Goal: Information Seeking & Learning: Learn about a topic

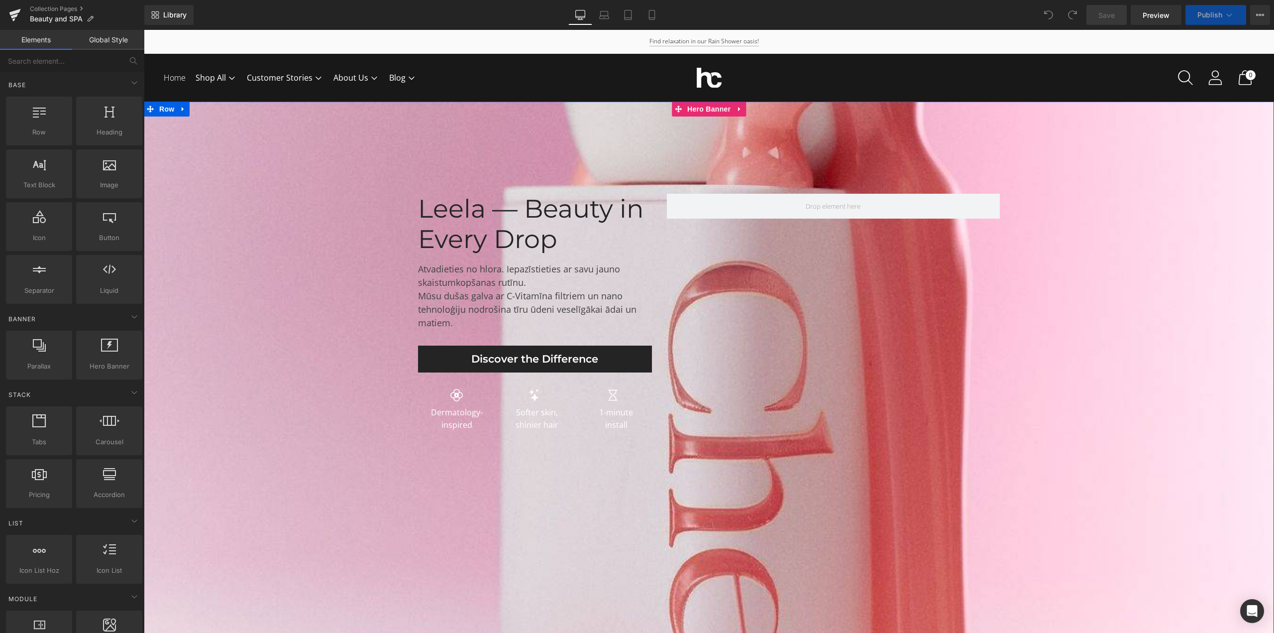
click at [281, 339] on span "Leela — Beauty in Every Drop Heading Atvadieties no hlora. Iepazīstieties ar sa…" at bounding box center [709, 315] width 1130 height 242
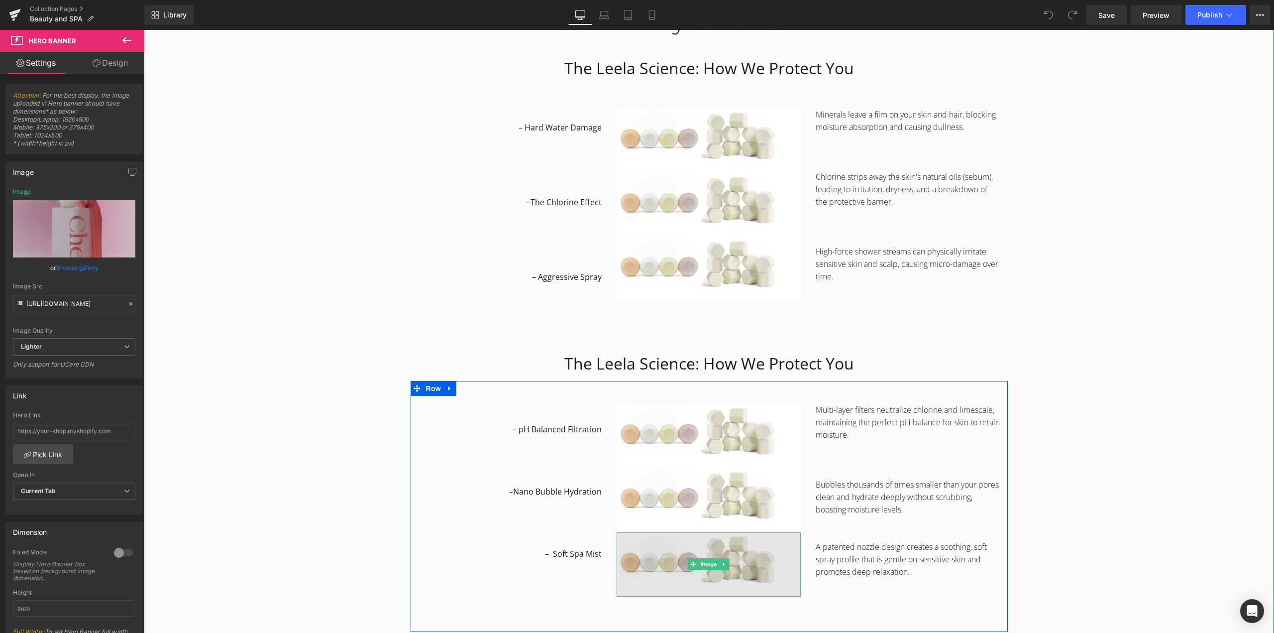
scroll to position [1145, 0]
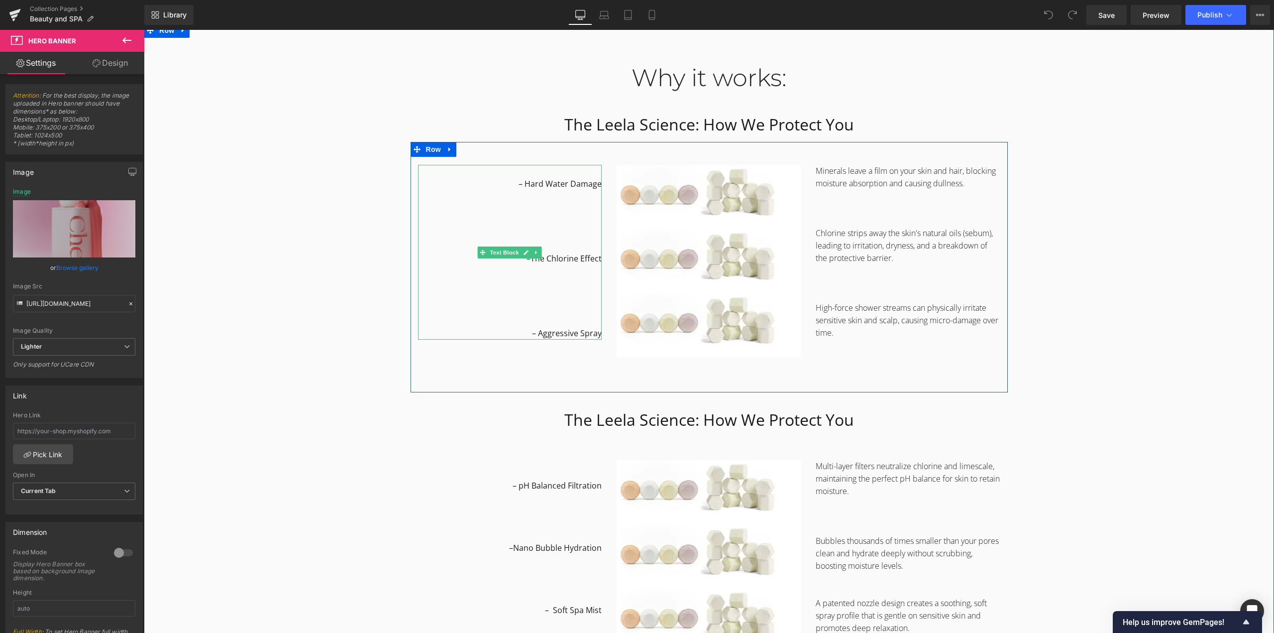
click at [553, 186] on span "– Hard Water Damage" at bounding box center [560, 183] width 83 height 11
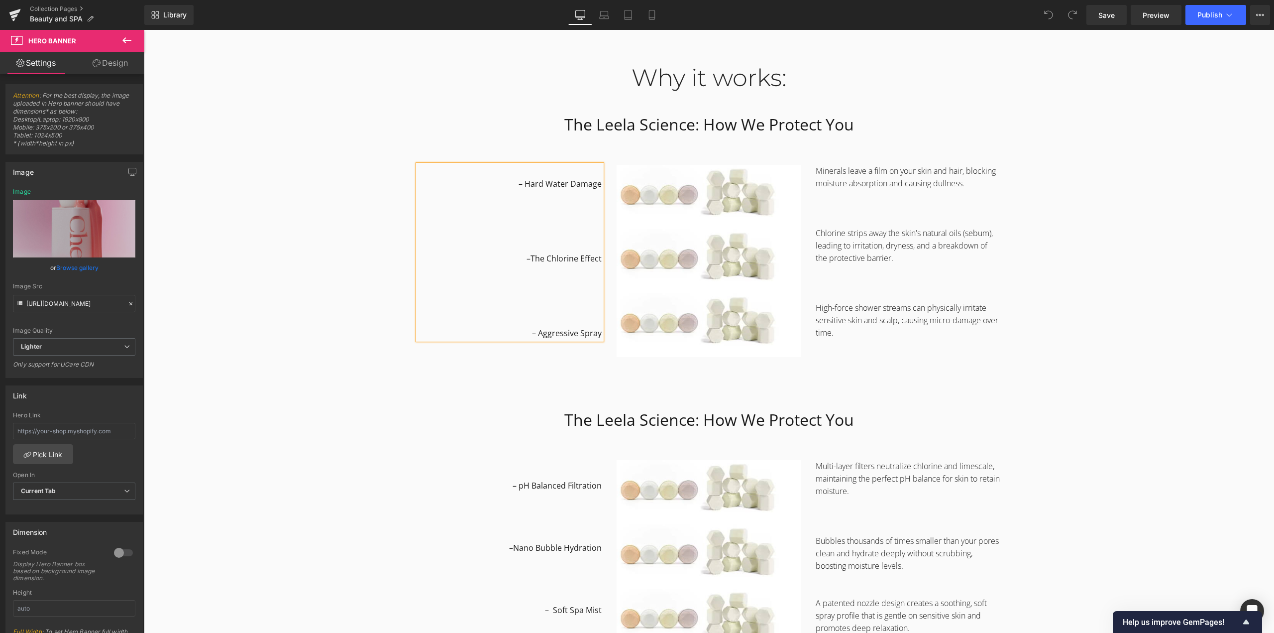
click at [553, 186] on span "– Hard Water Damage" at bounding box center [560, 183] width 83 height 11
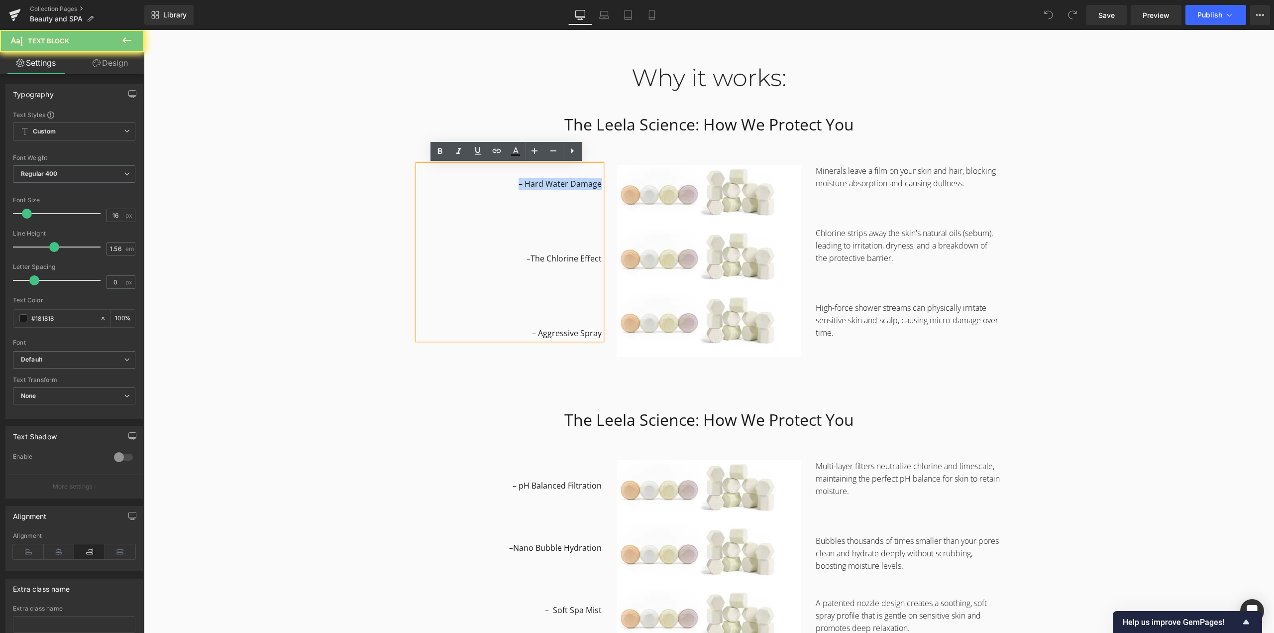
click at [553, 186] on span "– Hard Water Damage" at bounding box center [560, 183] width 83 height 11
copy span "– Hard Water Damage"
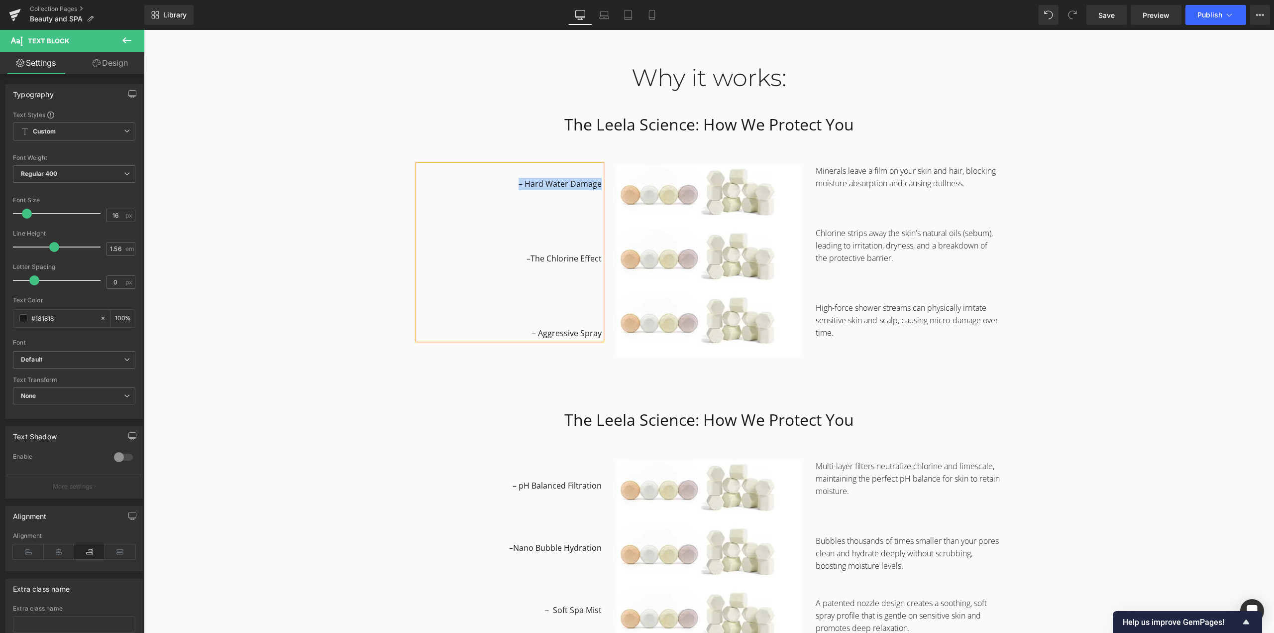
click at [414, 492] on div "– pH Balanced Filtration –Nano Bubble Hydration – Soft Spa Mist Text Block" at bounding box center [510, 538] width 199 height 156
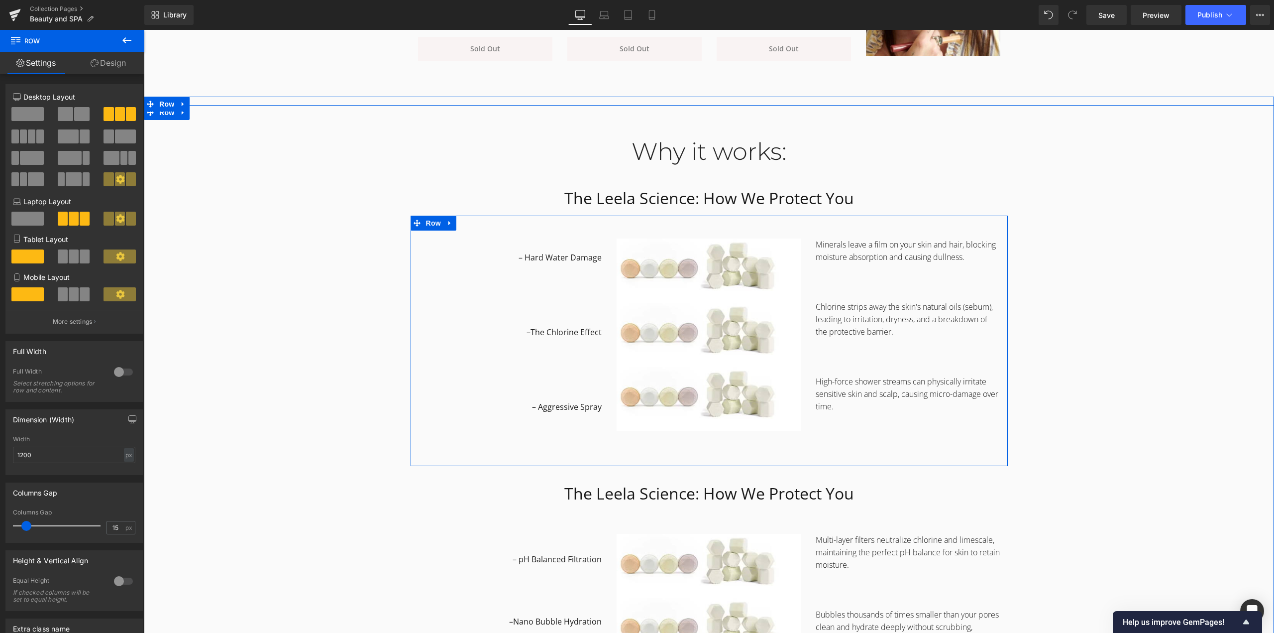
scroll to position [1045, 0]
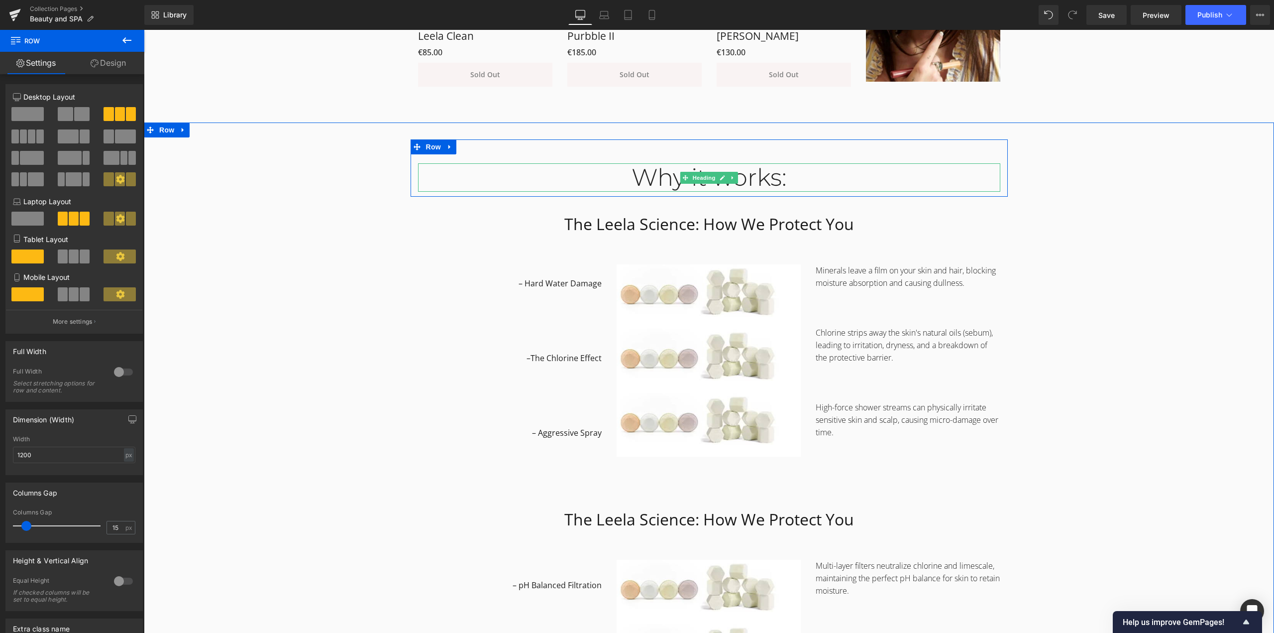
click at [655, 171] on div "Why it works:" at bounding box center [709, 177] width 582 height 29
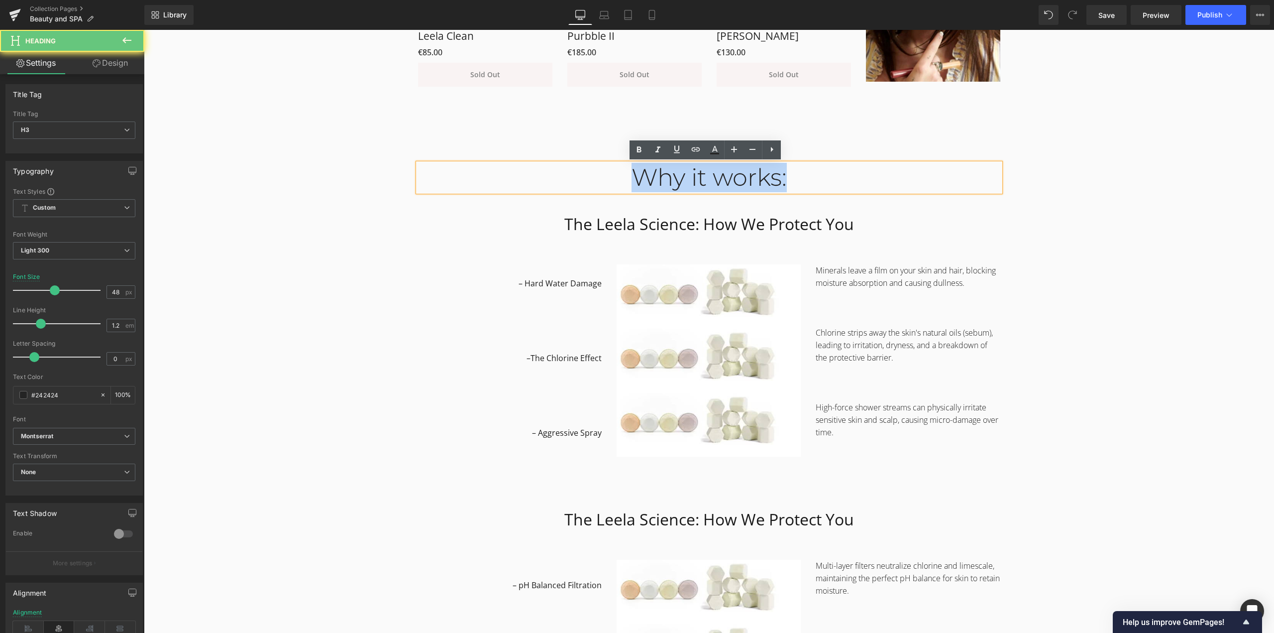
drag, startPoint x: 951, startPoint y: 179, endPoint x: 963, endPoint y: 179, distance: 11.9
click at [963, 179] on div "Why it works:" at bounding box center [709, 177] width 582 height 29
click at [570, 185] on div "Why it works:" at bounding box center [709, 177] width 582 height 29
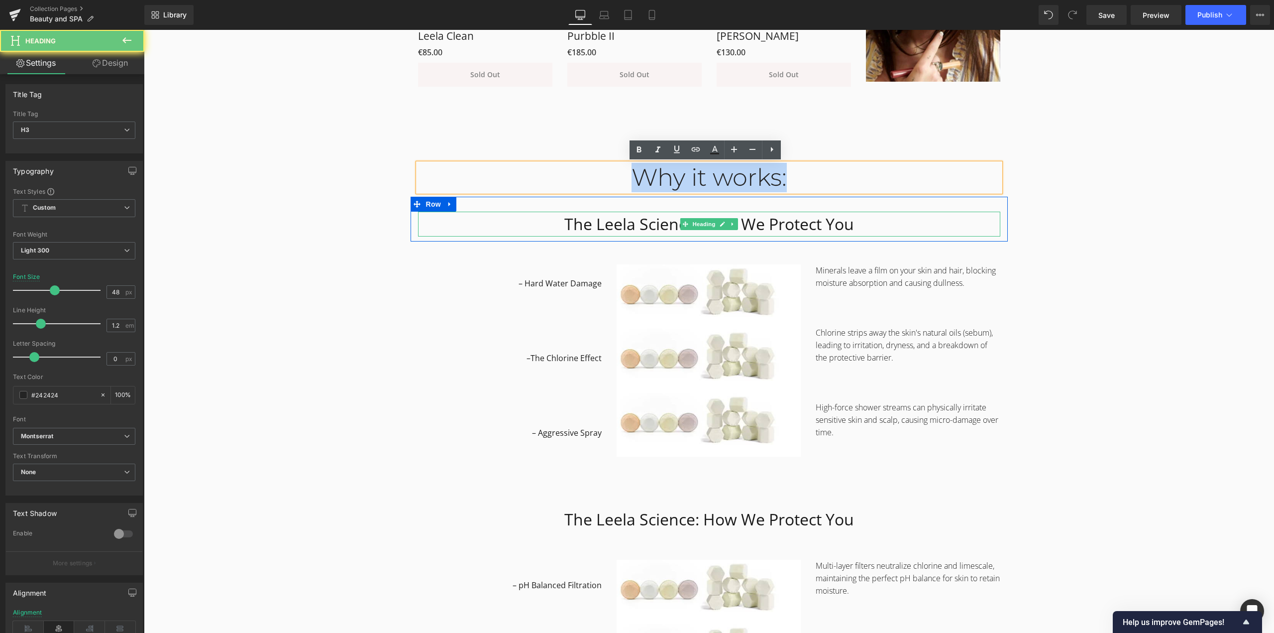
drag, startPoint x: 590, startPoint y: 179, endPoint x: 858, endPoint y: 217, distance: 271.0
click at [858, 217] on div "Why it works: Heading Row The Leela Science: How We Protect You Heading Row – H…" at bounding box center [709, 642] width 1130 height 1006
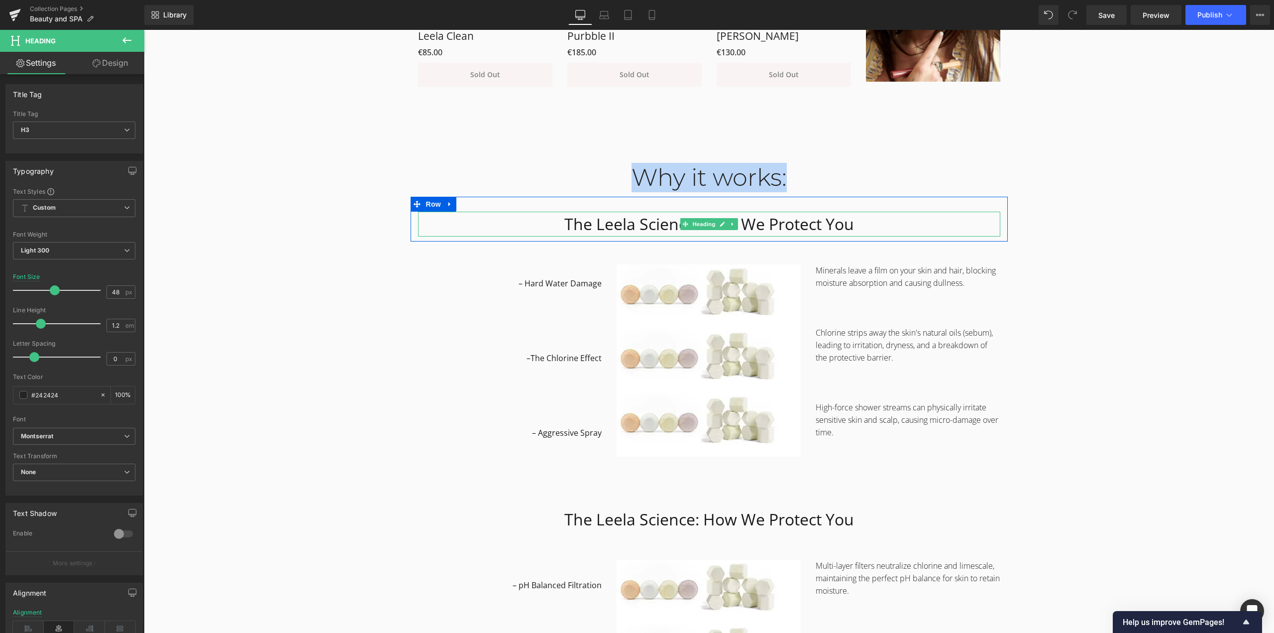
copy div "Why it works:"
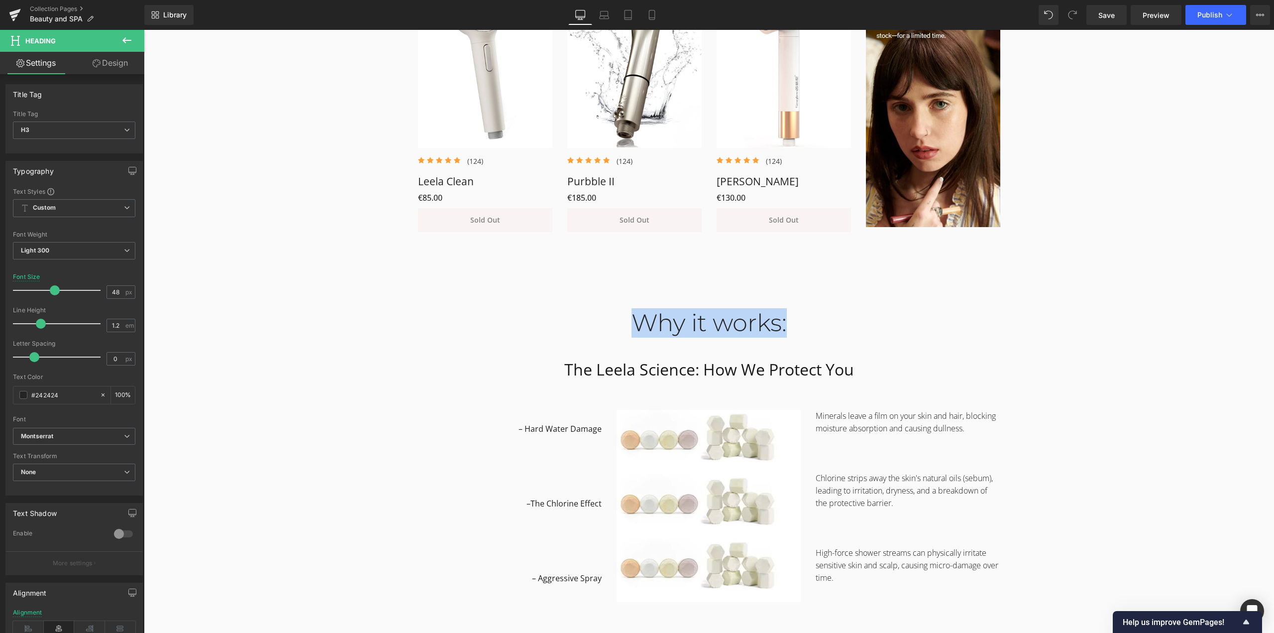
scroll to position [751, 0]
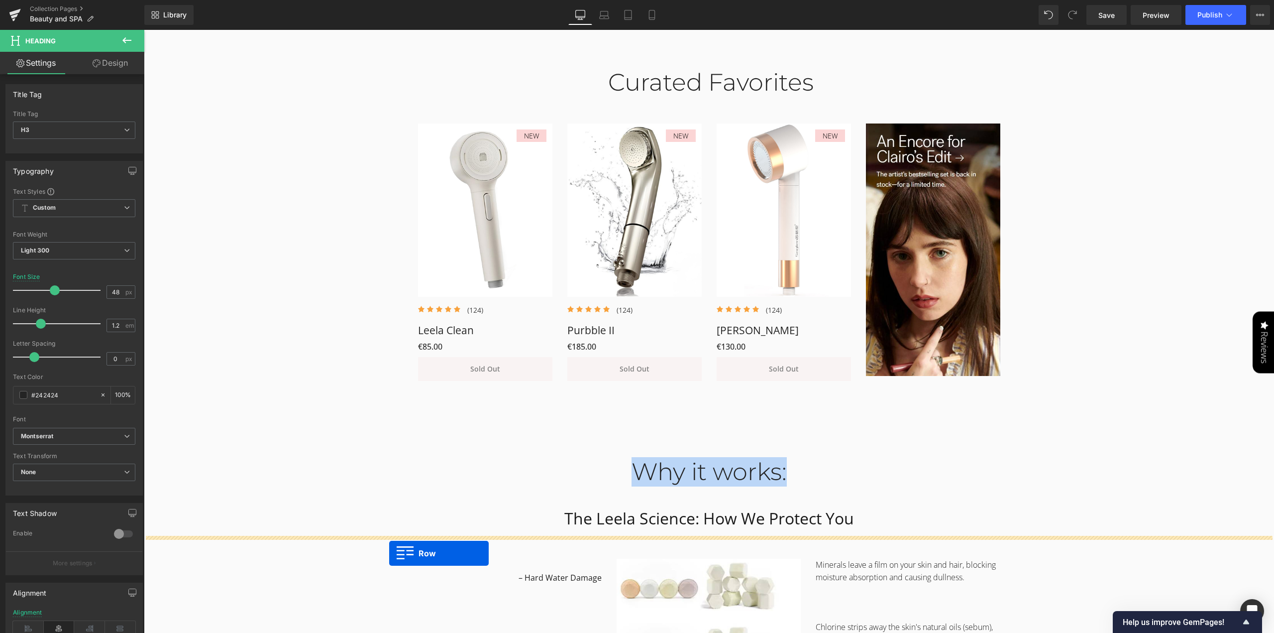
drag, startPoint x: 412, startPoint y: 109, endPoint x: 389, endPoint y: 553, distance: 444.0
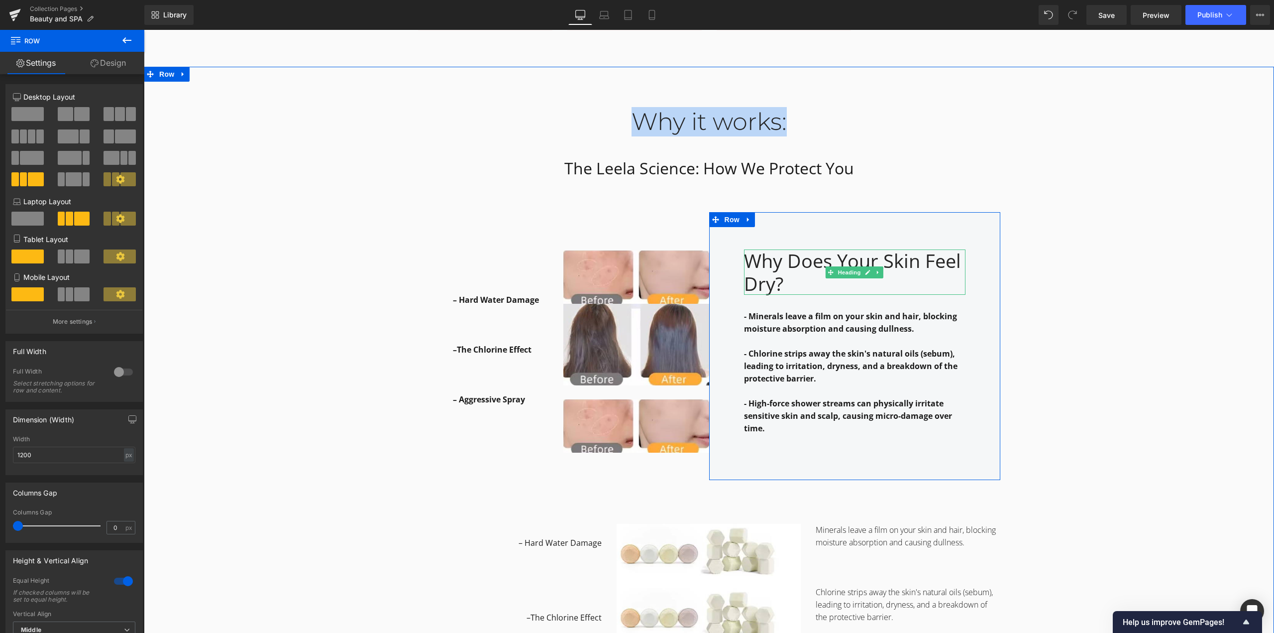
scroll to position [1050, 0]
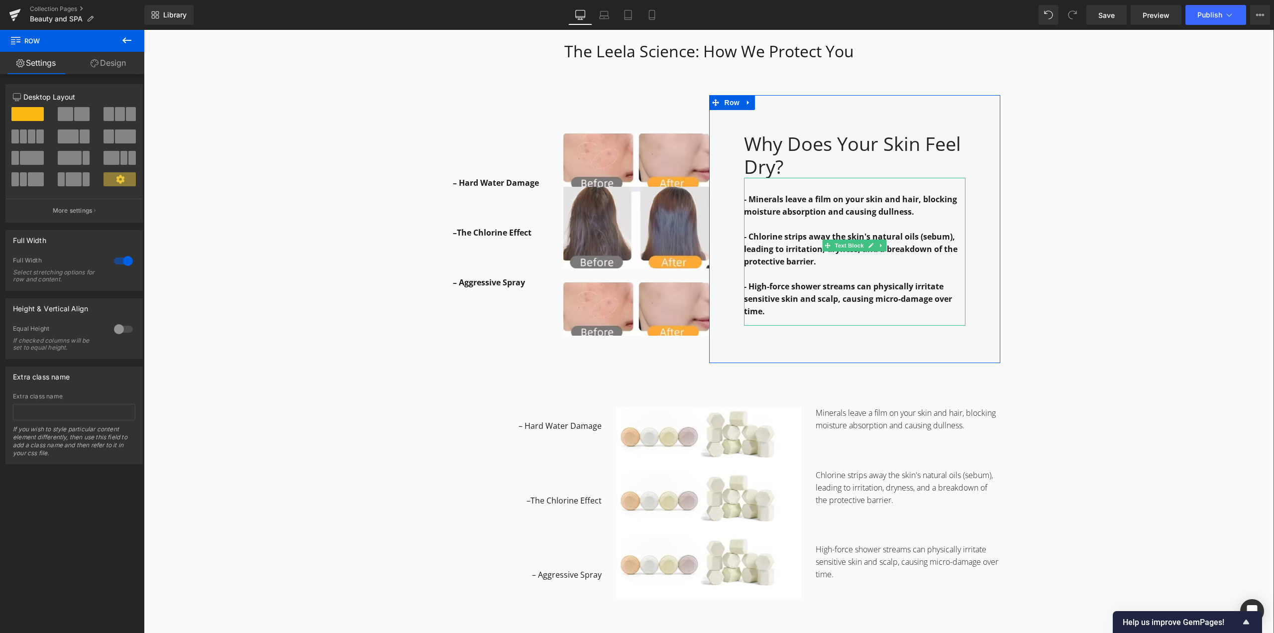
scroll to position [1249, 0]
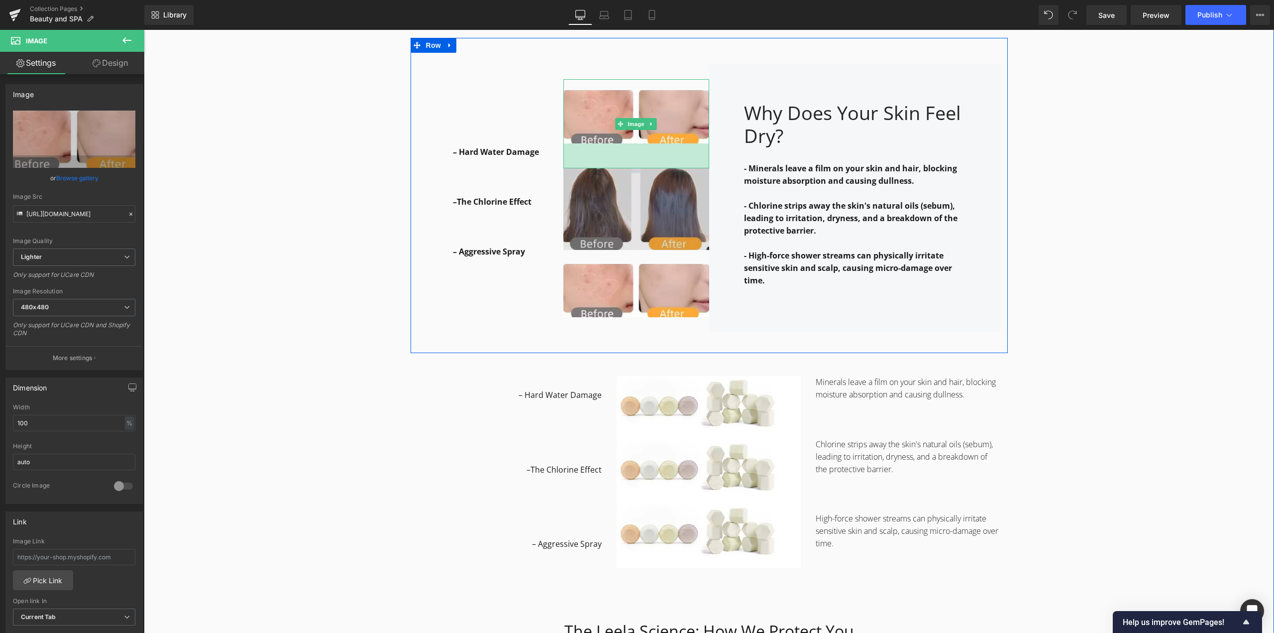
drag, startPoint x: 641, startPoint y: 149, endPoint x: 642, endPoint y: 174, distance: 24.9
click at [642, 174] on div "Image 50px Image Image" at bounding box center [636, 198] width 146 height 268
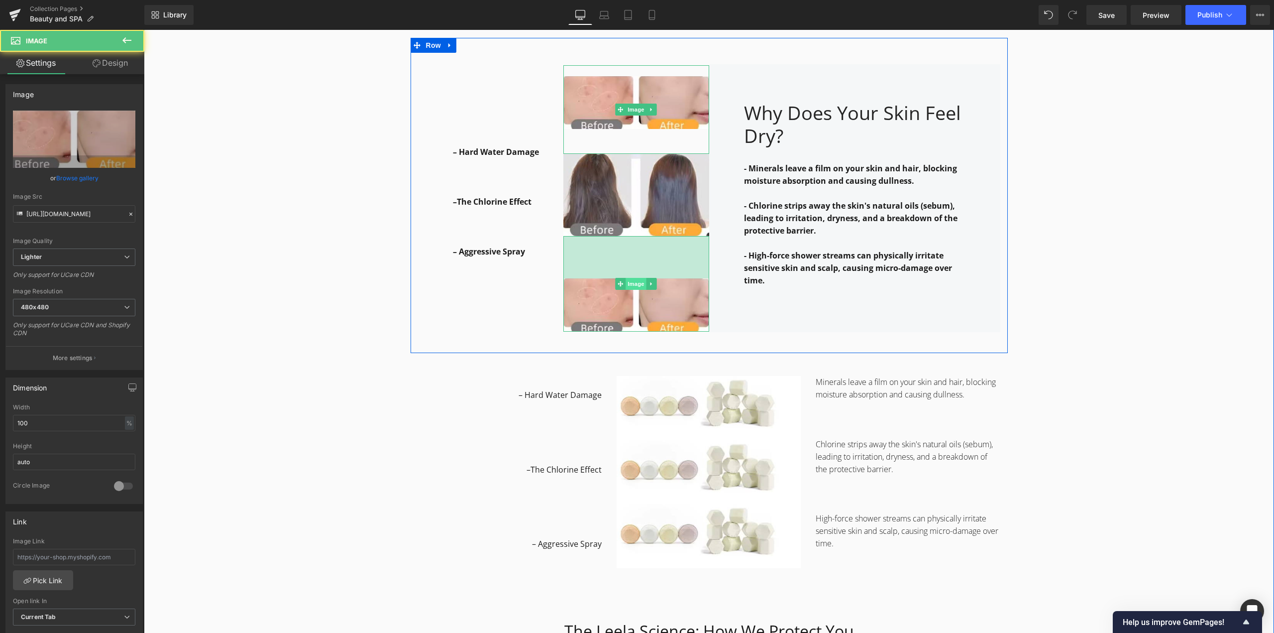
drag, startPoint x: 630, startPoint y: 244, endPoint x: 632, endPoint y: 273, distance: 28.4
click at [632, 273] on div "85px" at bounding box center [636, 257] width 146 height 42
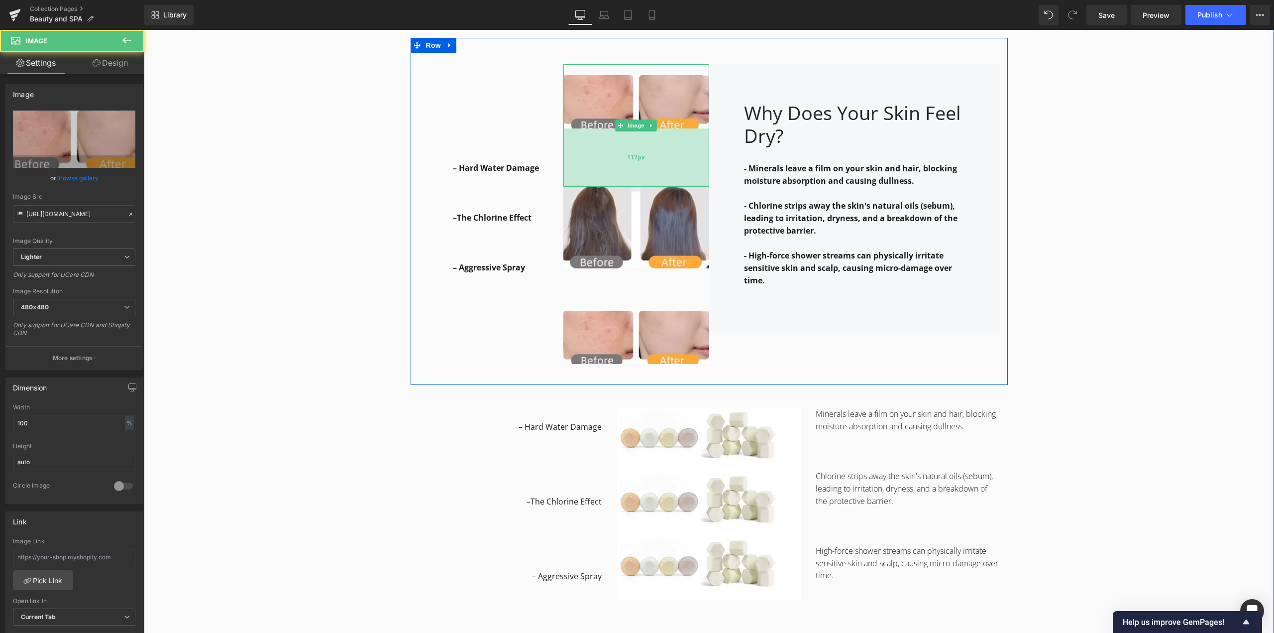
drag, startPoint x: 628, startPoint y: 133, endPoint x: 632, endPoint y: 158, distance: 25.7
click at [629, 163] on div "117px" at bounding box center [636, 157] width 146 height 58
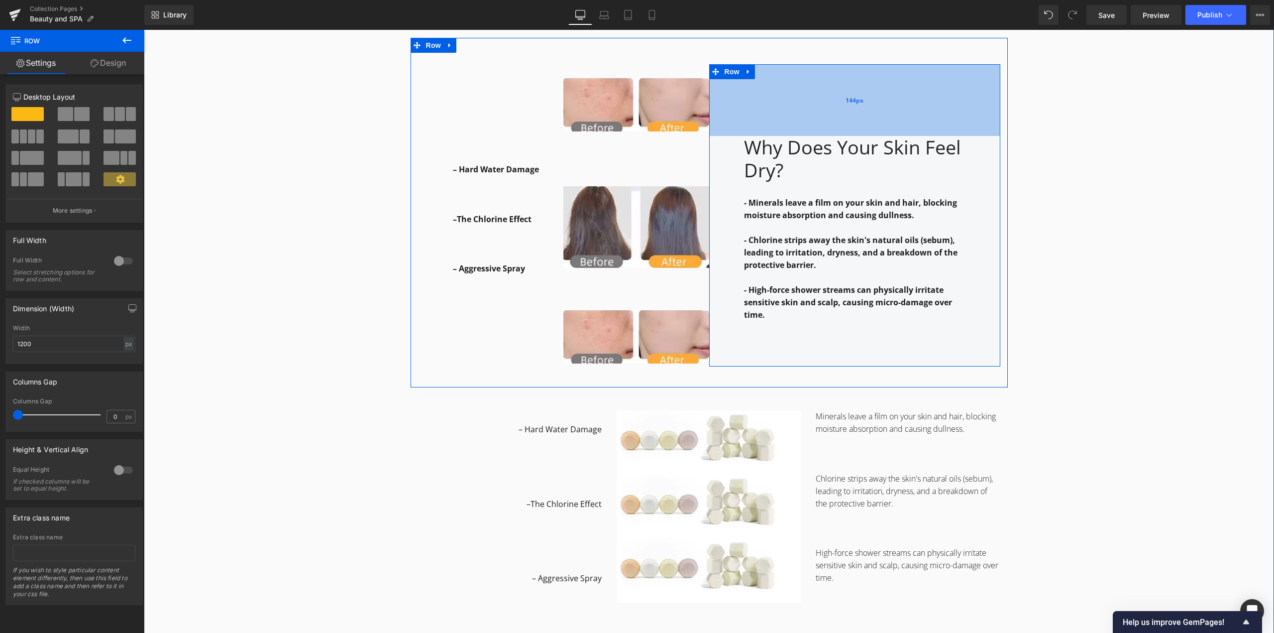
drag, startPoint x: 794, startPoint y: 77, endPoint x: 796, endPoint y: 111, distance: 34.4
click at [796, 111] on div "144px" at bounding box center [854, 100] width 291 height 72
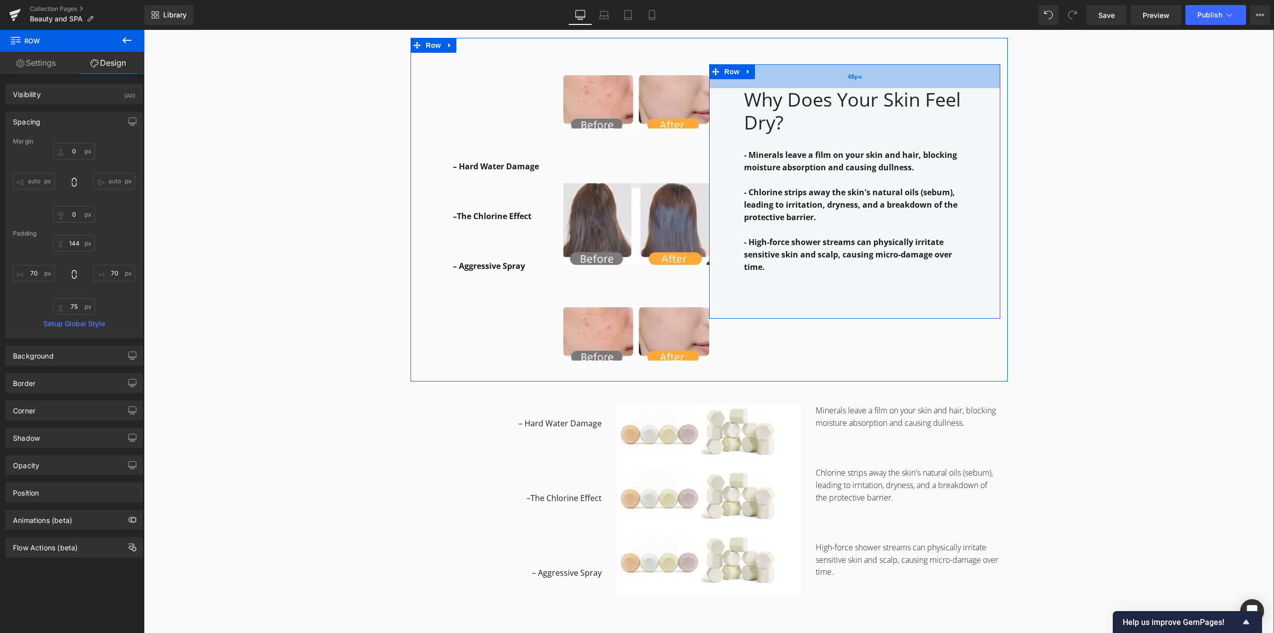
drag, startPoint x: 789, startPoint y: 89, endPoint x: 786, endPoint y: 69, distance: 19.6
click at [786, 69] on div "48px" at bounding box center [854, 76] width 291 height 24
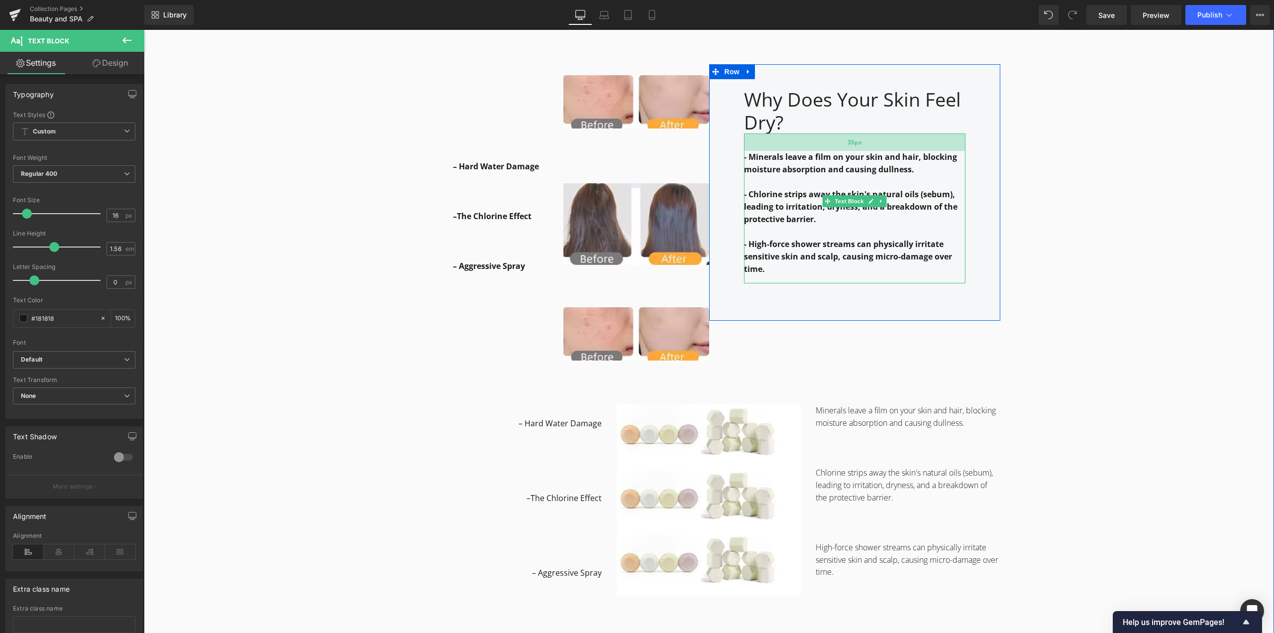
click at [769, 136] on div "35px" at bounding box center [854, 141] width 221 height 17
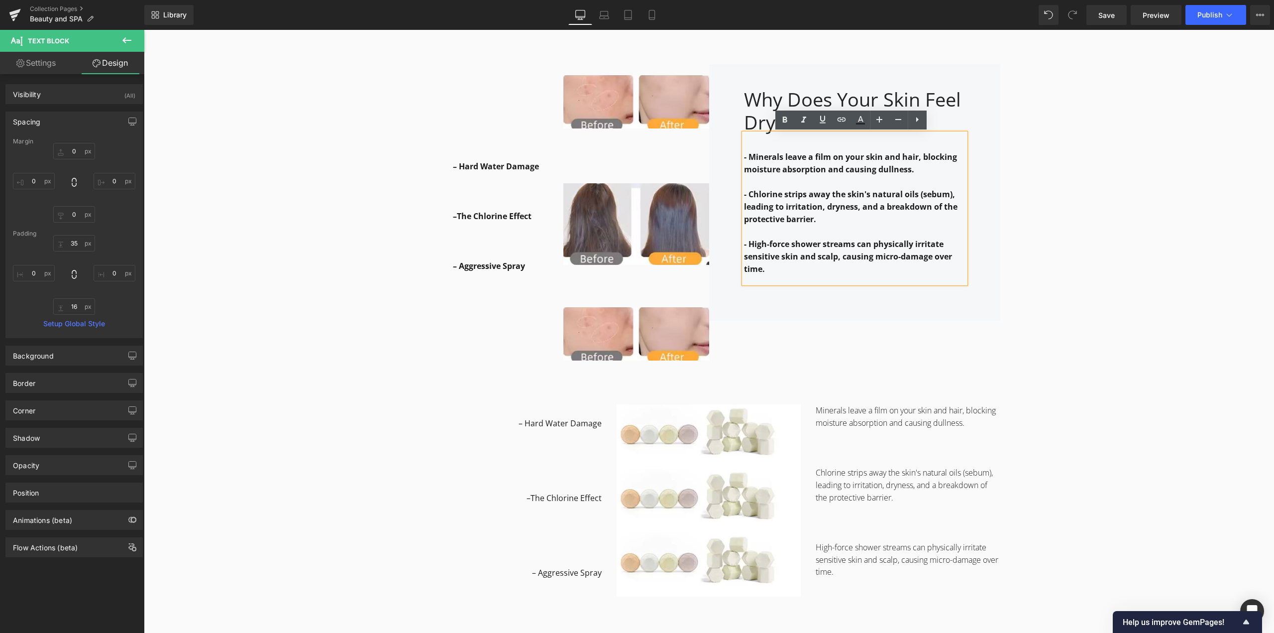
click at [954, 173] on p "- Minerals leave a film on your skin and hair, blocking moisture absorption and…" at bounding box center [854, 163] width 221 height 25
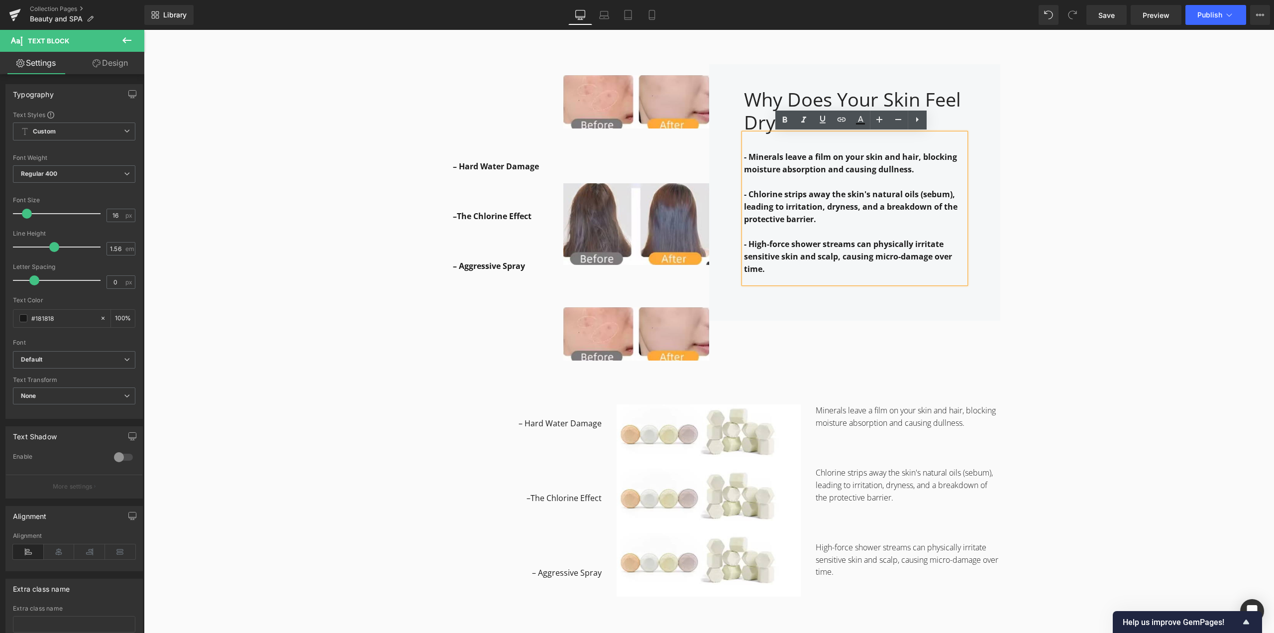
drag, startPoint x: 1034, startPoint y: 258, endPoint x: 1029, endPoint y: 247, distance: 12.0
click at [1034, 256] on div "Why it works: Heading Row The Leela Science: How We Protect You Heading Row – H…" at bounding box center [709, 610] width 1130 height 1349
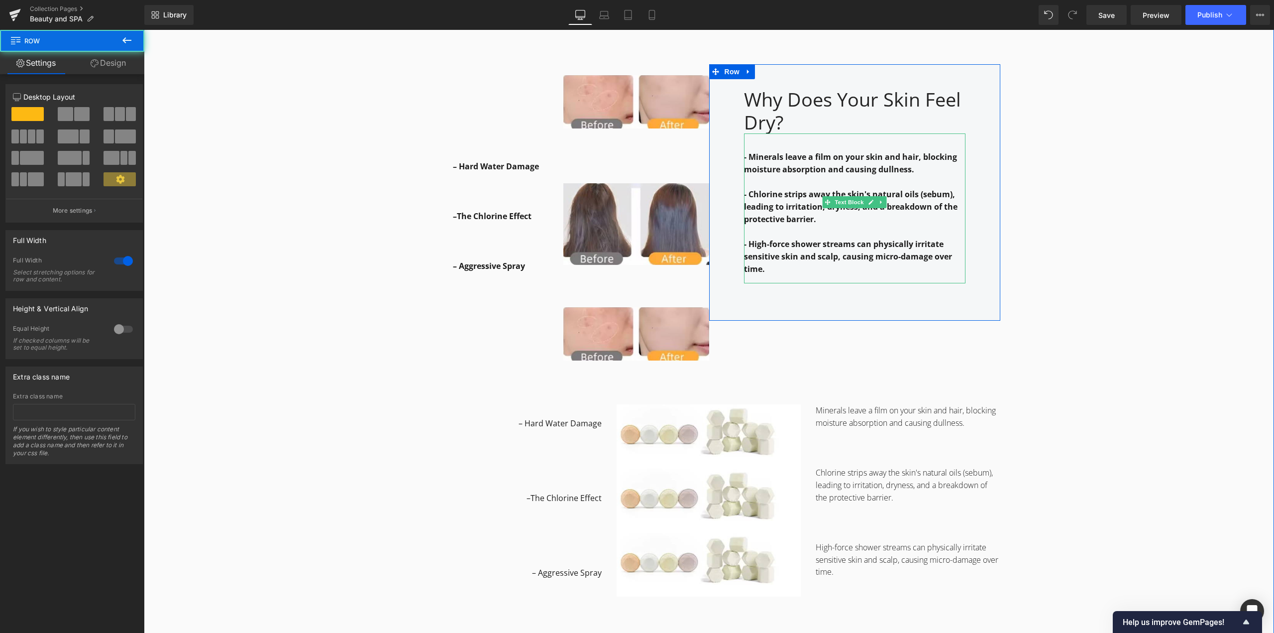
click at [762, 183] on p at bounding box center [854, 182] width 221 height 12
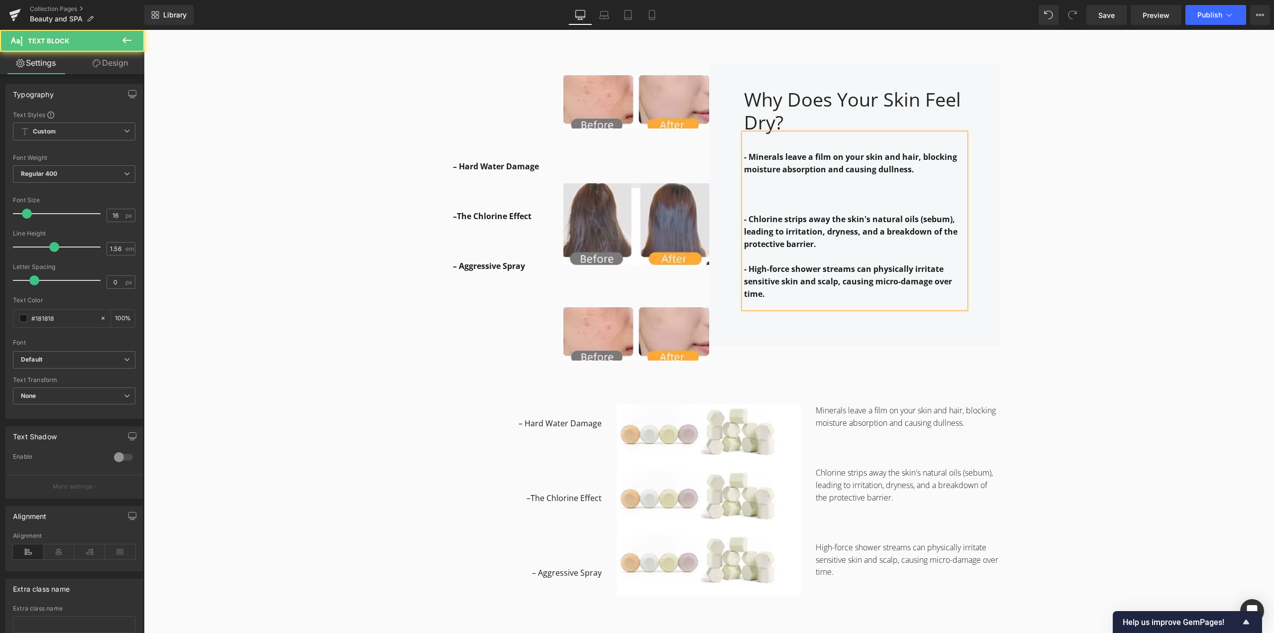
click at [777, 257] on p at bounding box center [854, 256] width 221 height 12
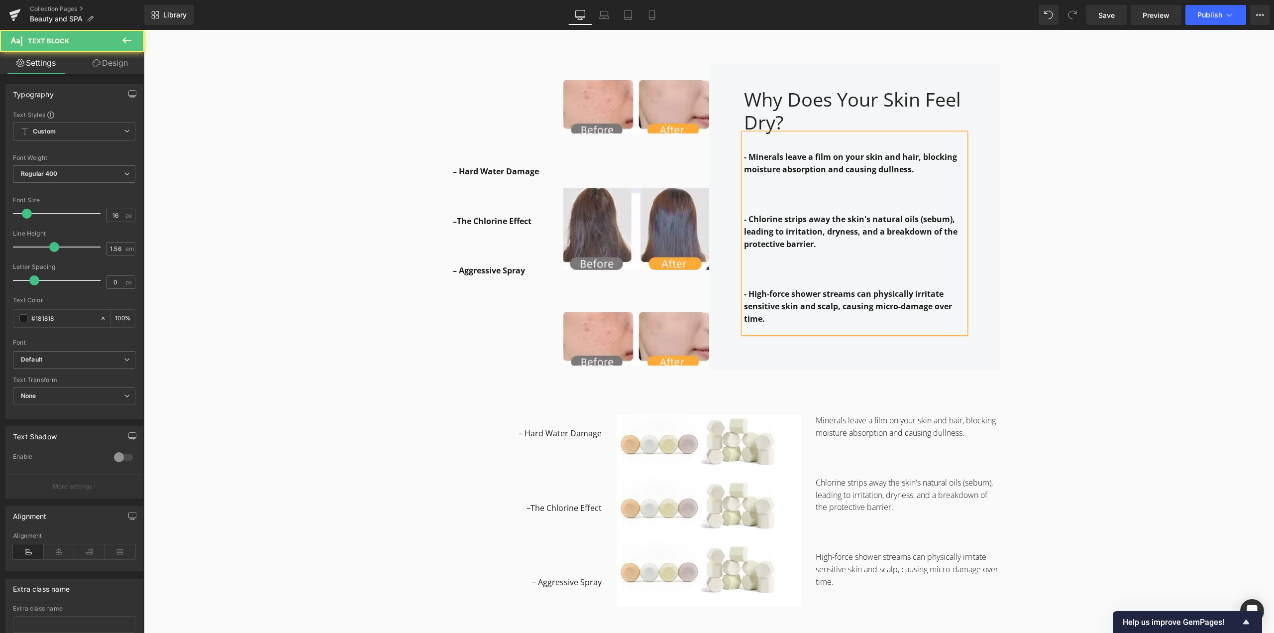
click at [1046, 179] on div "Why it works: Heading Row The Leela Science: How We Protect You Heading Row – H…" at bounding box center [709, 615] width 1130 height 1359
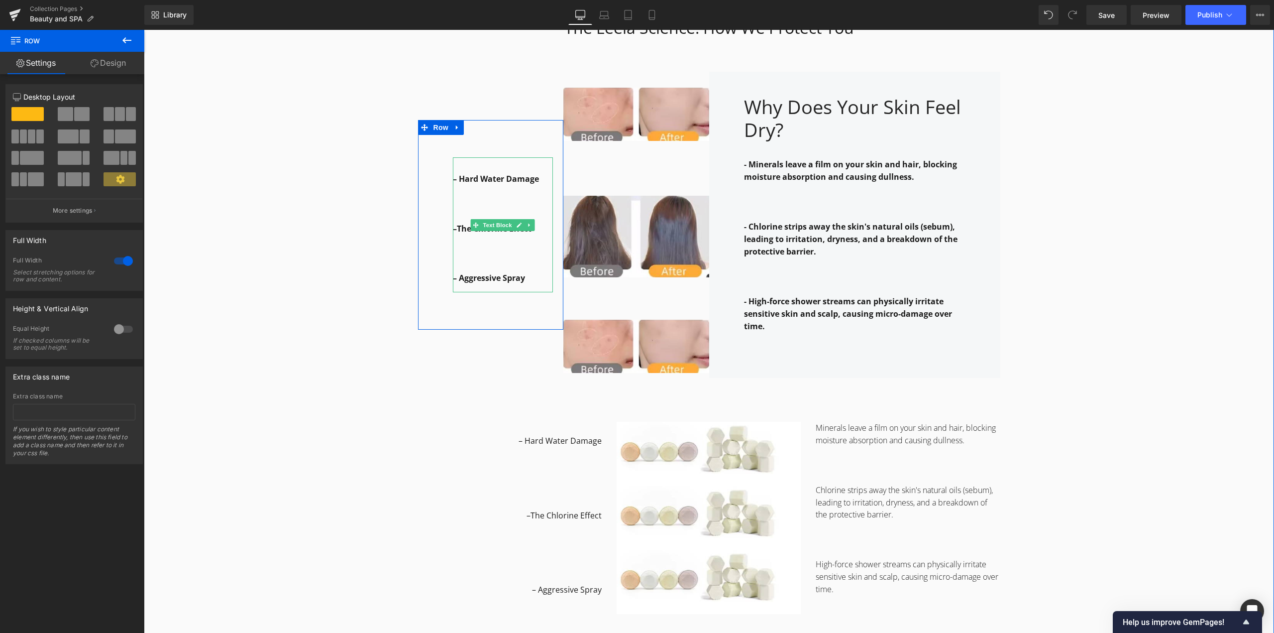
scroll to position [1149, 0]
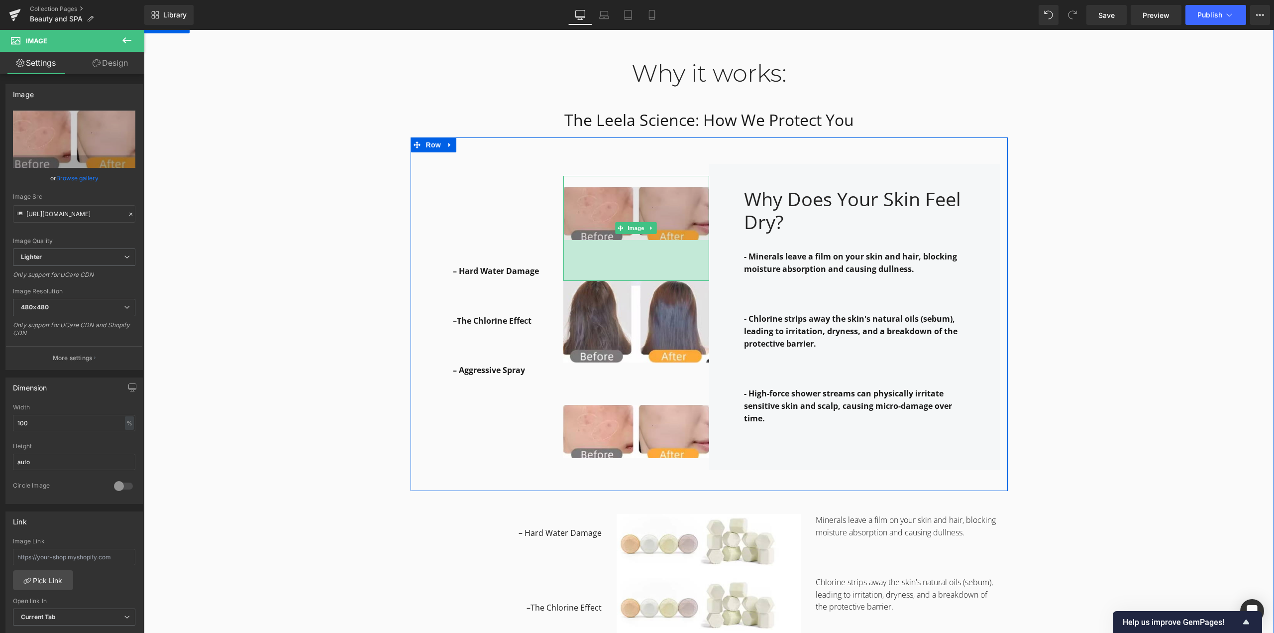
drag, startPoint x: 671, startPoint y: 247, endPoint x: 670, endPoint y: 233, distance: 13.9
click at [670, 240] on div "82px" at bounding box center [636, 260] width 146 height 41
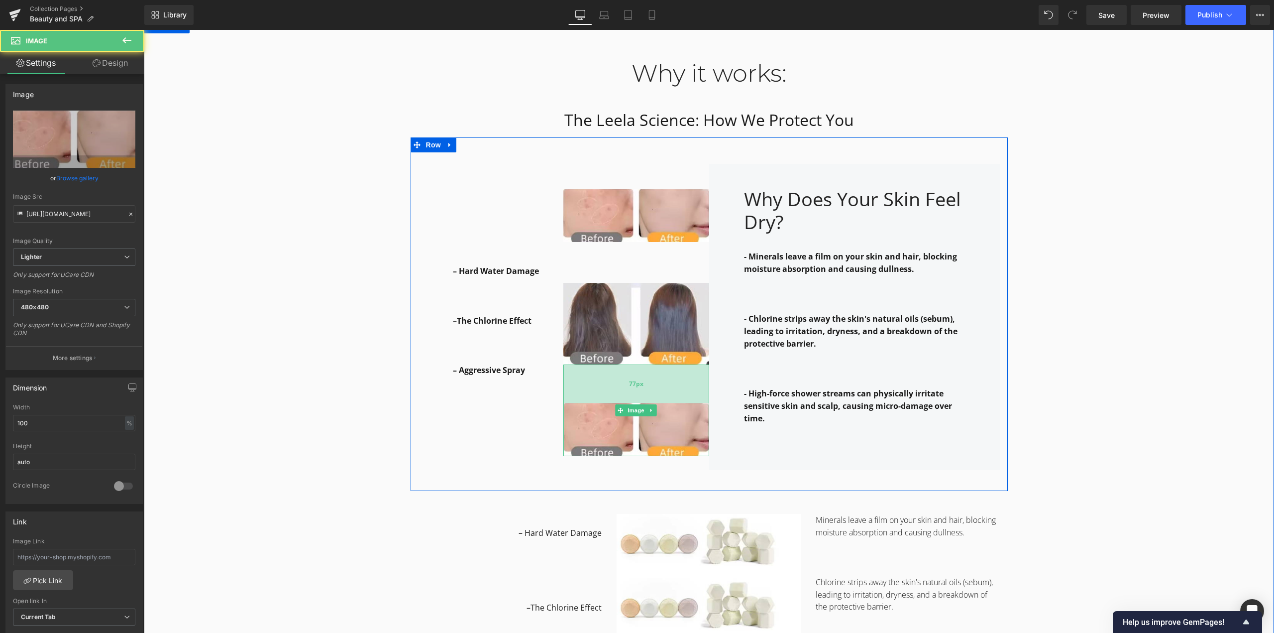
click at [615, 367] on div "77px" at bounding box center [636, 383] width 146 height 38
click at [678, 382] on div "74px" at bounding box center [636, 383] width 146 height 37
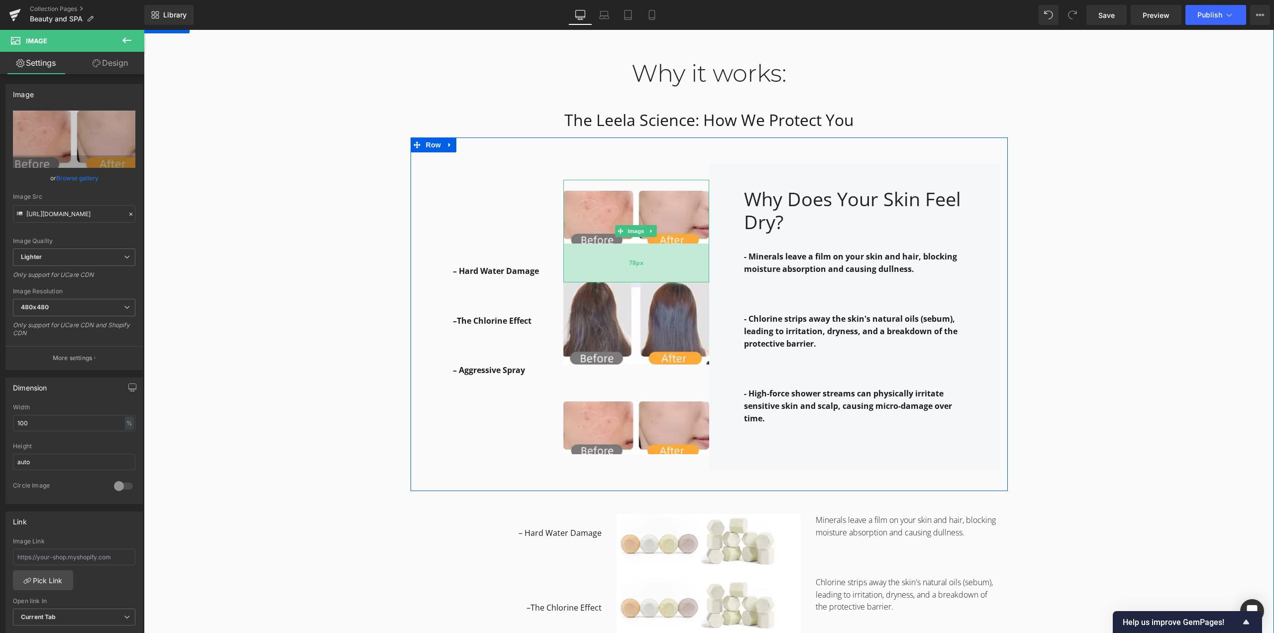
click at [650, 253] on div "78px" at bounding box center [636, 262] width 146 height 39
